Goal: Task Accomplishment & Management: Complete application form

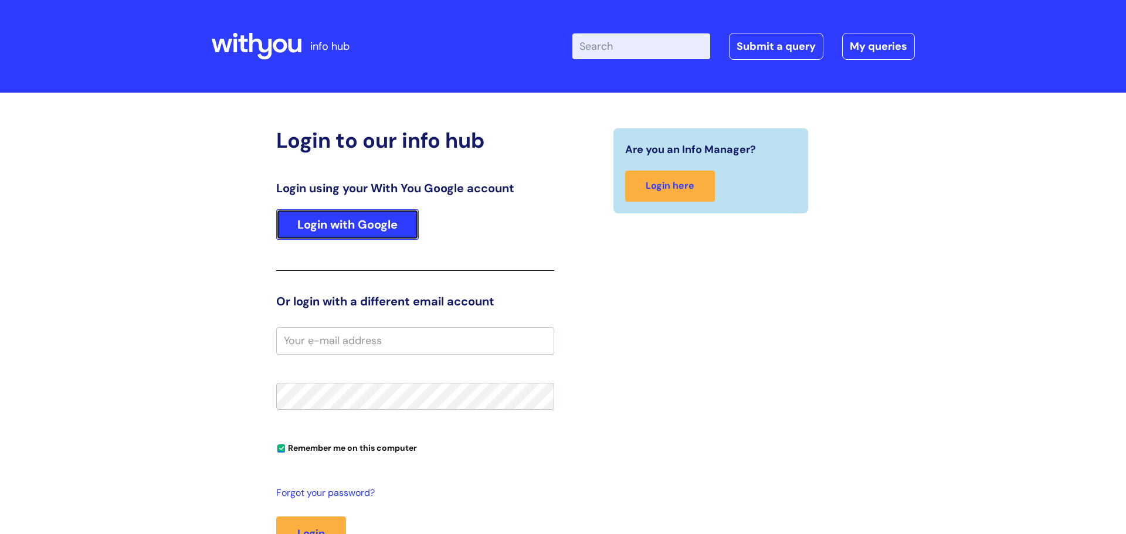
click at [320, 235] on link "Login with Google" at bounding box center [347, 224] width 143 height 31
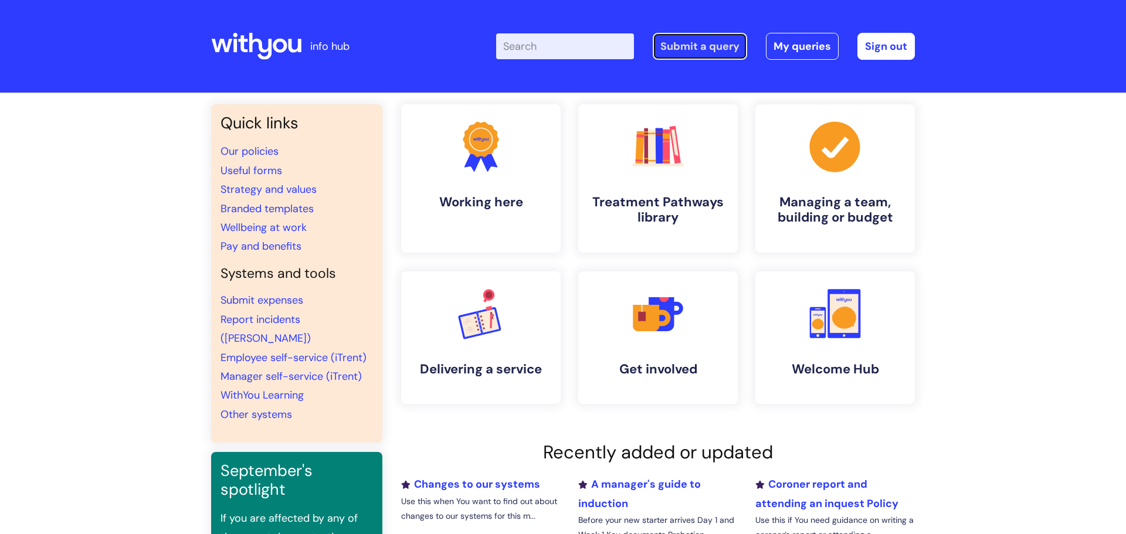
click at [739, 50] on link "Submit a query" at bounding box center [700, 46] width 94 height 27
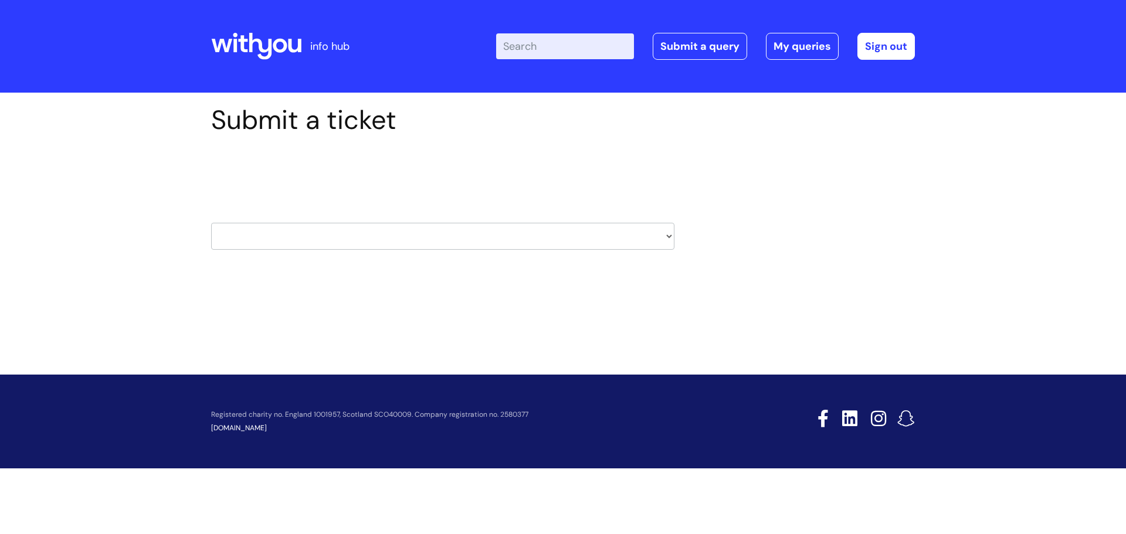
click at [549, 234] on select "HR / People IT and Support Clinical Drug Alerts Finance Accounts Data Support T…" at bounding box center [442, 236] width 463 height 27
select select "property_&_estates"
click at [211, 223] on select "HR / People IT and Support Clinical Drug Alerts Finance Accounts Data Support T…" at bounding box center [442, 236] width 463 height 27
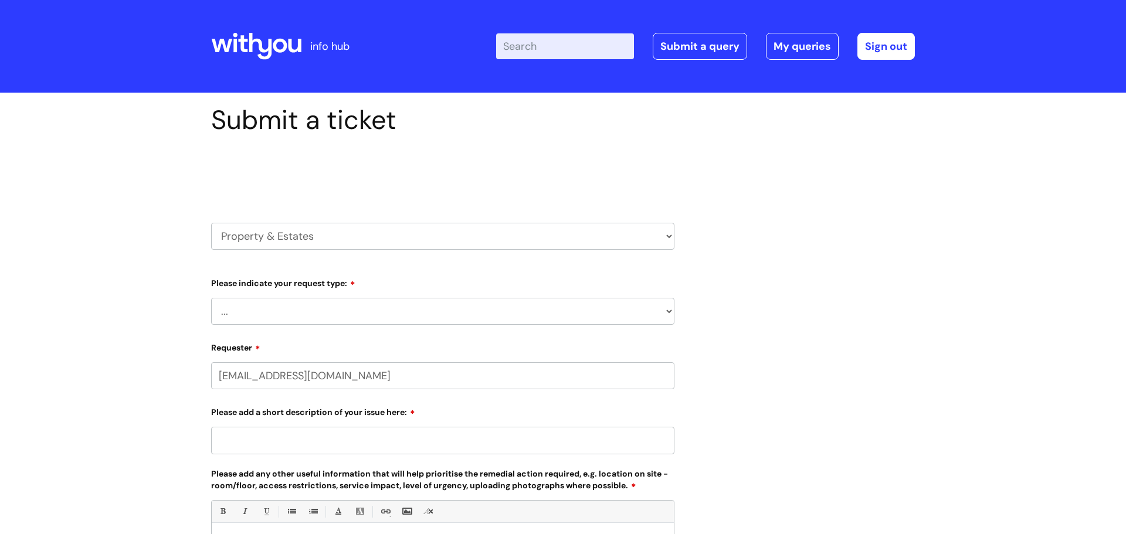
select select "80004157231"
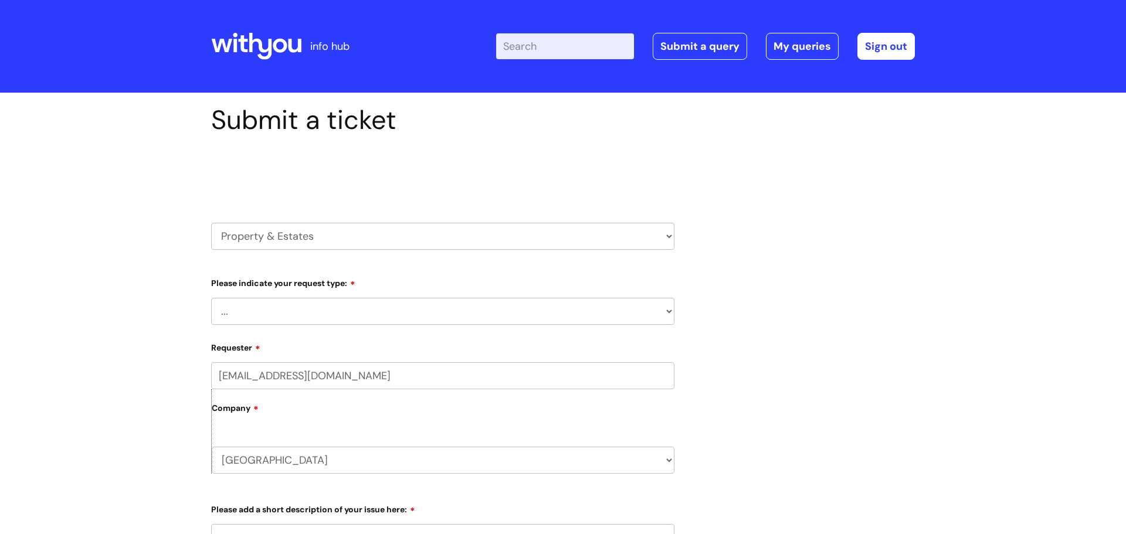
click at [345, 309] on select "... Facilities Support Lease/ Tenancy Agreements Health & Safety and Environmen…" at bounding box center [442, 311] width 463 height 27
select select "Facilities Support"
click at [211, 298] on select "... Facilities Support Lease/ Tenancy Agreements Health & Safety and Environmen…" at bounding box center [442, 311] width 463 height 27
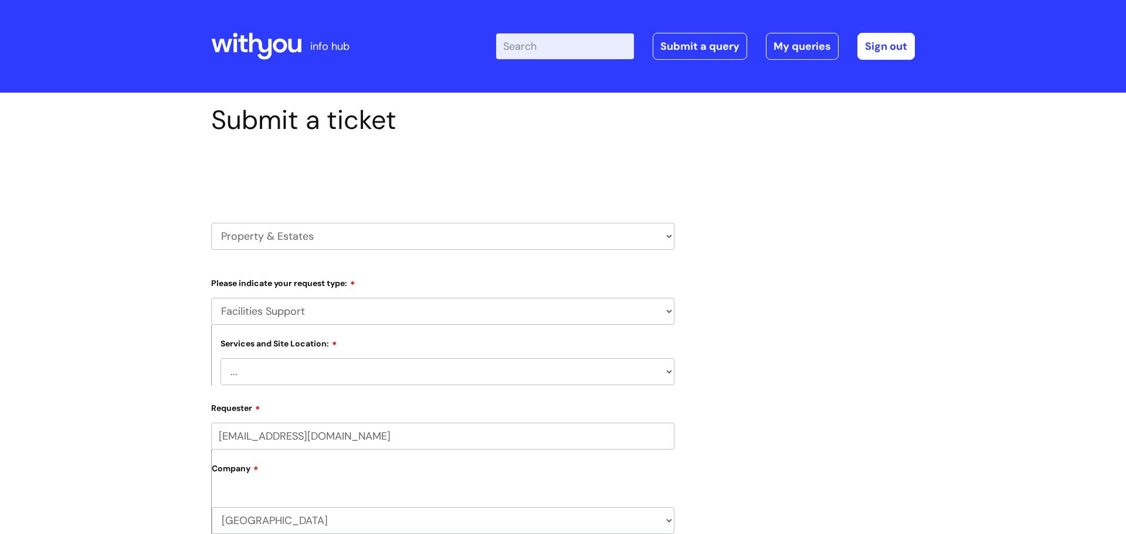
click at [383, 368] on select "... Cleethorpes Darlington Tubwell Darlington Coniscliffe Grimsby Preston Redca…" at bounding box center [448, 371] width 454 height 27
select select "Weston-super-Mare"
click at [221, 359] on select "... Cleethorpes Darlington Tubwell Darlington Coniscliffe Grimsby Preston Redca…" at bounding box center [448, 371] width 454 height 27
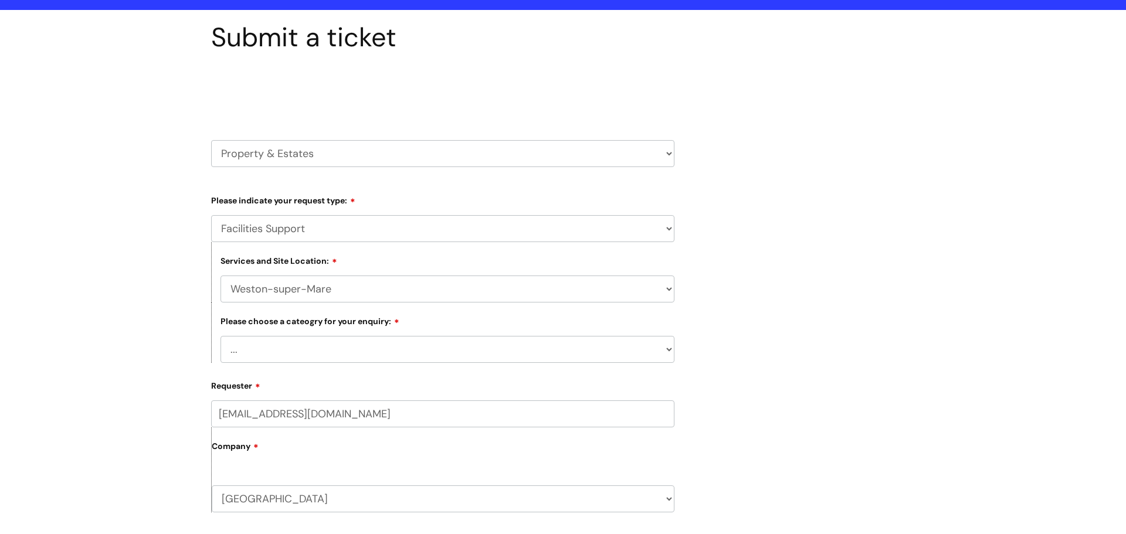
scroll to position [184, 0]
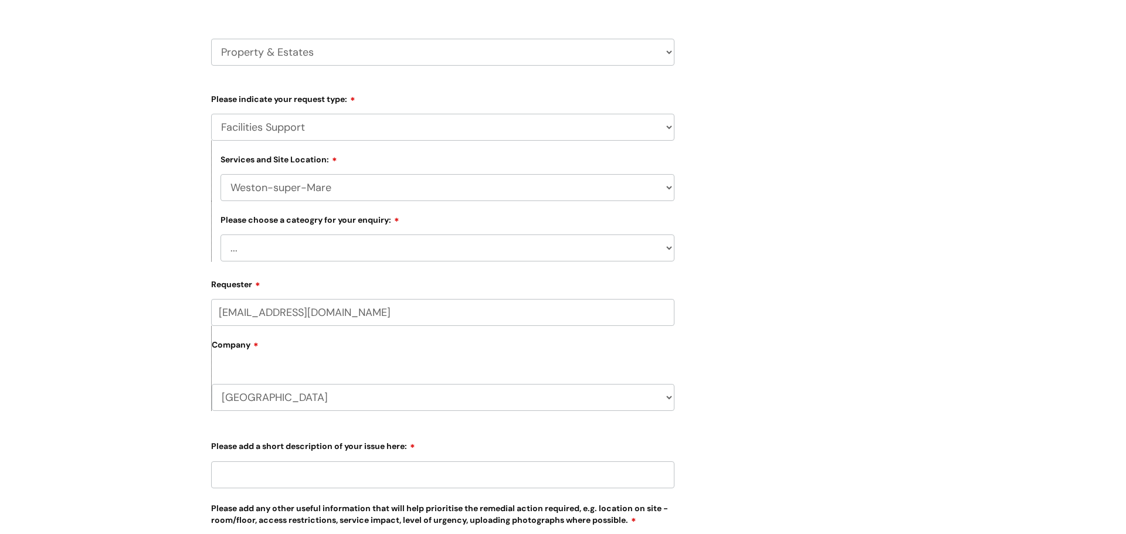
click at [430, 248] on select "... Electrical and Lighting Plumbing and Drainage Heating and Cooling Fixtures,…" at bounding box center [448, 248] width 454 height 27
click at [420, 245] on select "... Electrical and Lighting Plumbing and Drainage Heating and Cooling Fixtures,…" at bounding box center [448, 248] width 454 height 27
select select "Fixtures, Fittings, and Furniture"
click at [221, 236] on select "... Electrical and Lighting Plumbing and Drainage Heating and Cooling Fixtures,…" at bounding box center [448, 248] width 454 height 27
click at [272, 479] on input "Please add a short description of your issue here:" at bounding box center [442, 475] width 463 height 27
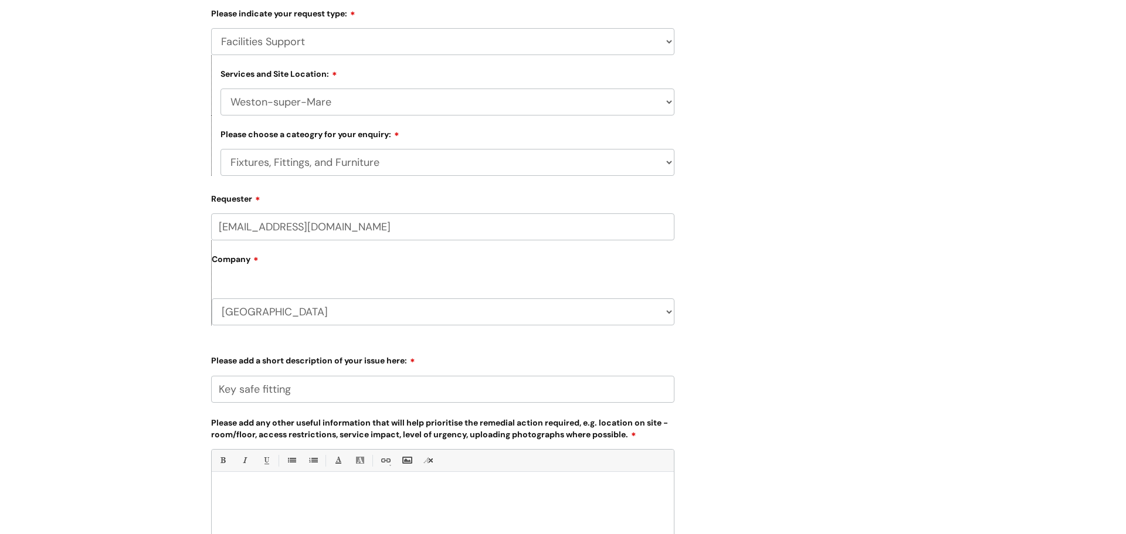
scroll to position [337, 0]
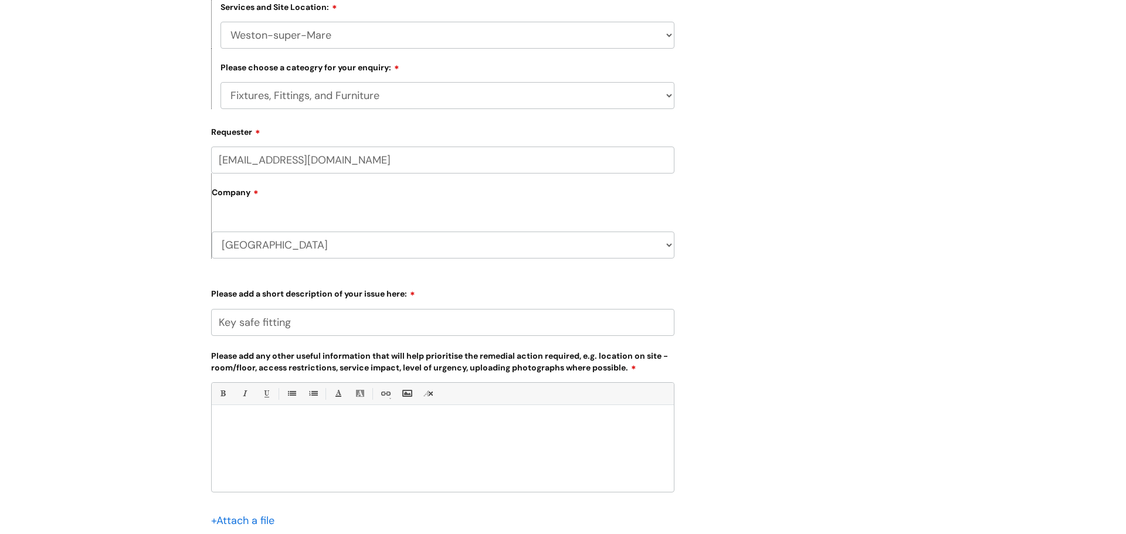
type input "Key safe fitting"
click at [319, 445] on div at bounding box center [443, 451] width 462 height 81
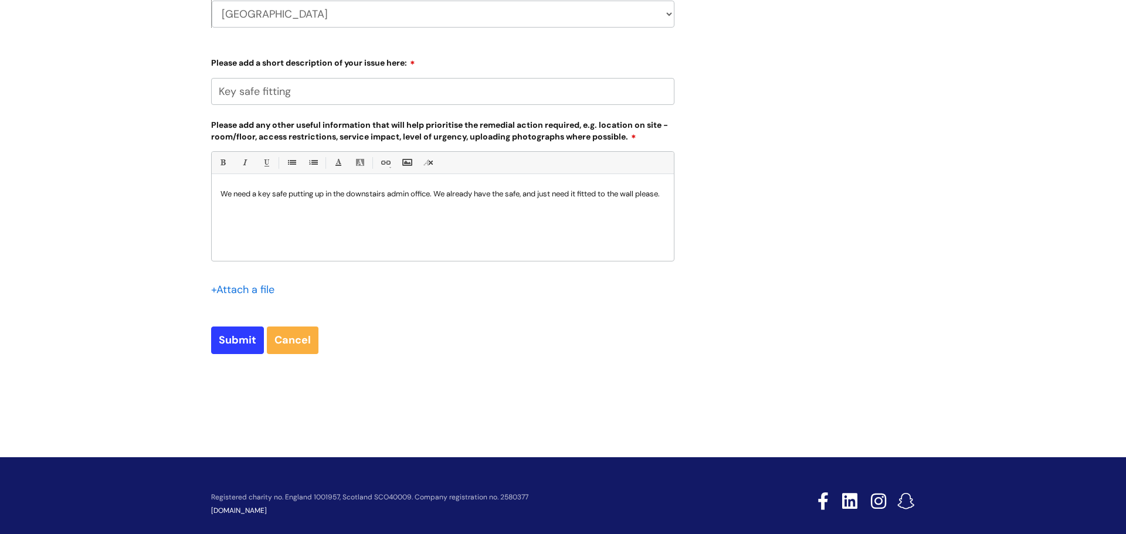
scroll to position [588, 0]
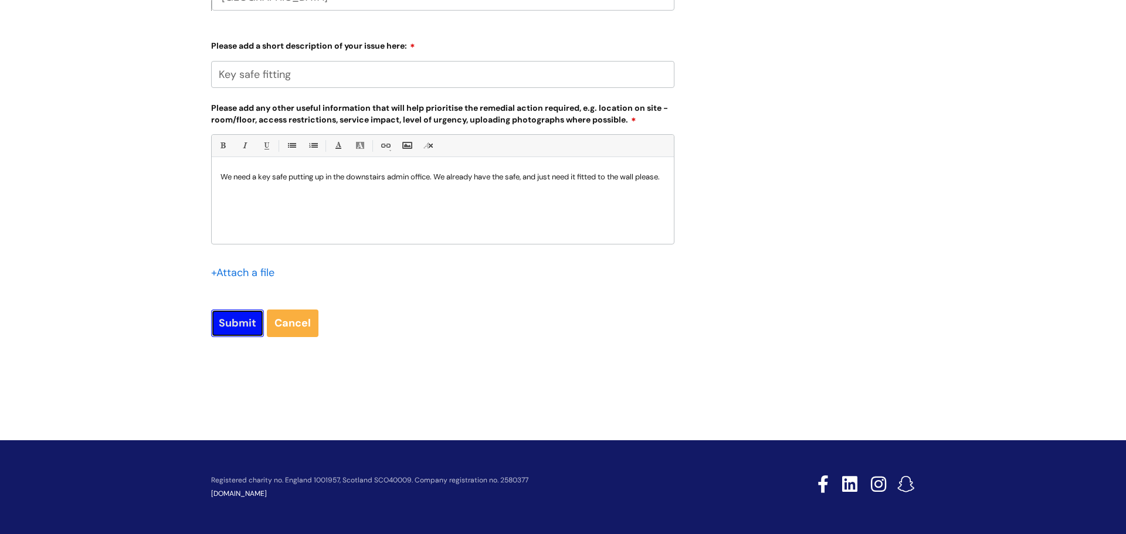
click at [244, 321] on input "Submit" at bounding box center [237, 323] width 53 height 27
type input "Please Wait..."
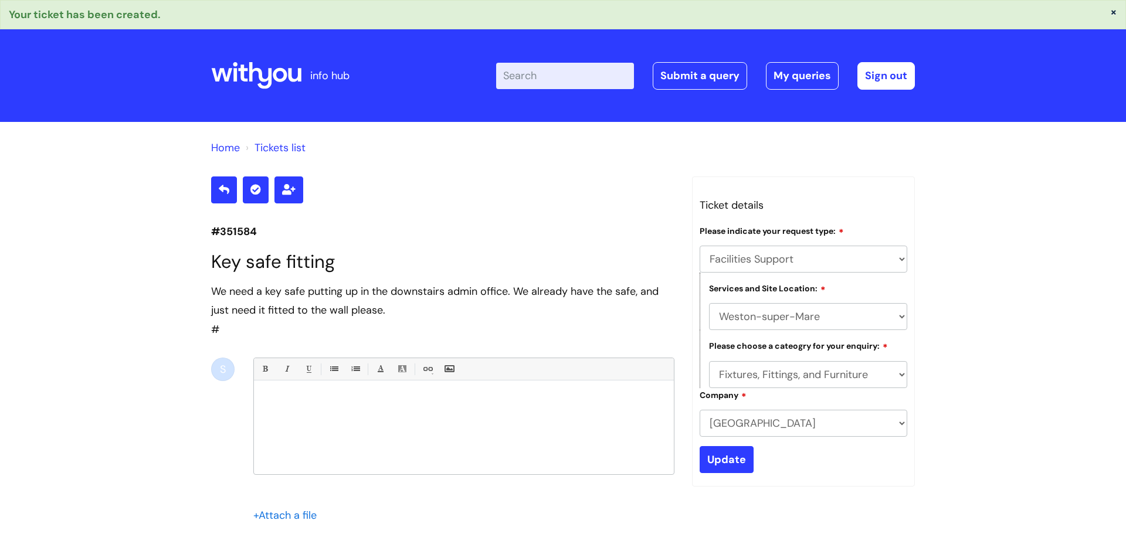
select select "Facilities Support"
select select "Weston-super-Mare"
select select "Fixtures, Fittings, and Furniture"
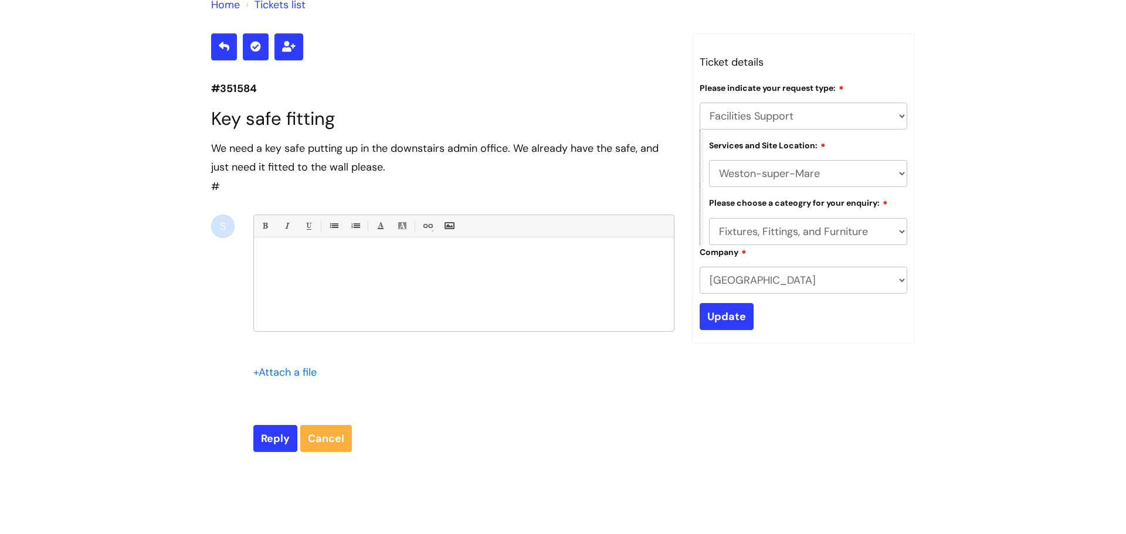
scroll to position [130, 0]
